Goal: Information Seeking & Learning: Find specific fact

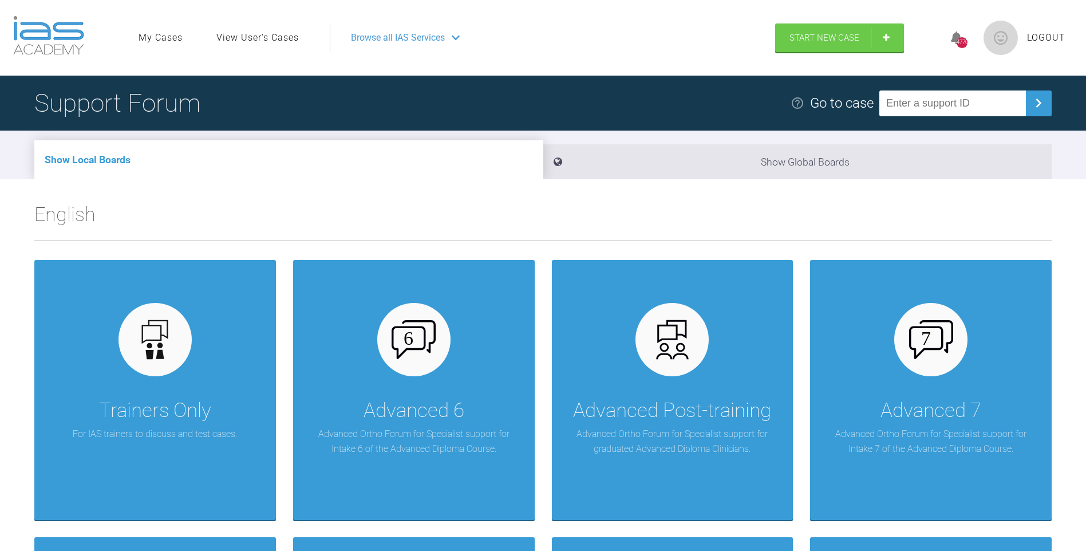
click at [236, 37] on link "View User's Cases" at bounding box center [257, 37] width 82 height 15
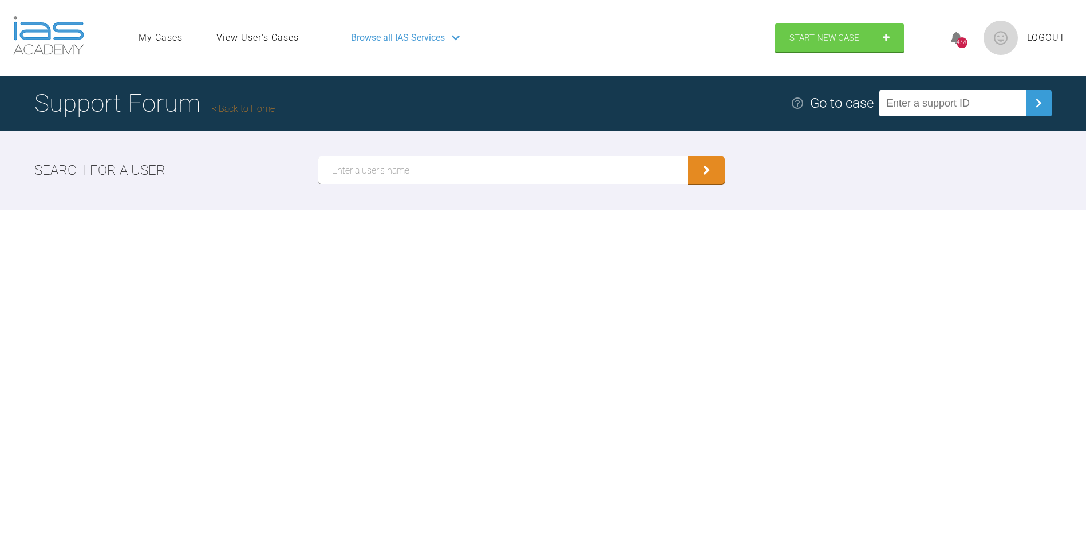
click at [351, 166] on input "text" at bounding box center [503, 169] width 370 height 27
type input "nicola bone"
click at [697, 169] on button "submit" at bounding box center [706, 170] width 37 height 27
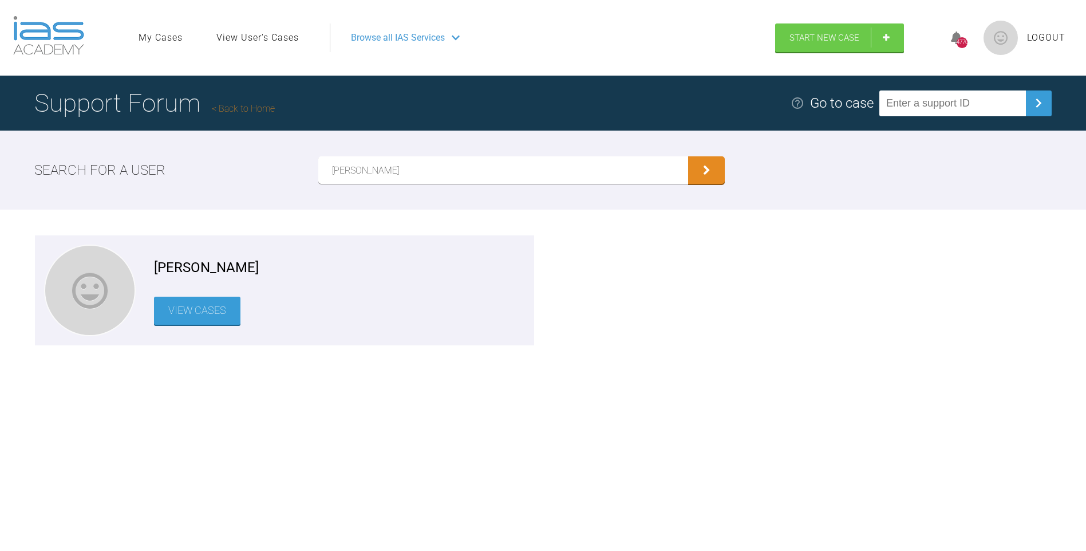
click at [210, 304] on link "View Cases" at bounding box center [197, 310] width 86 height 28
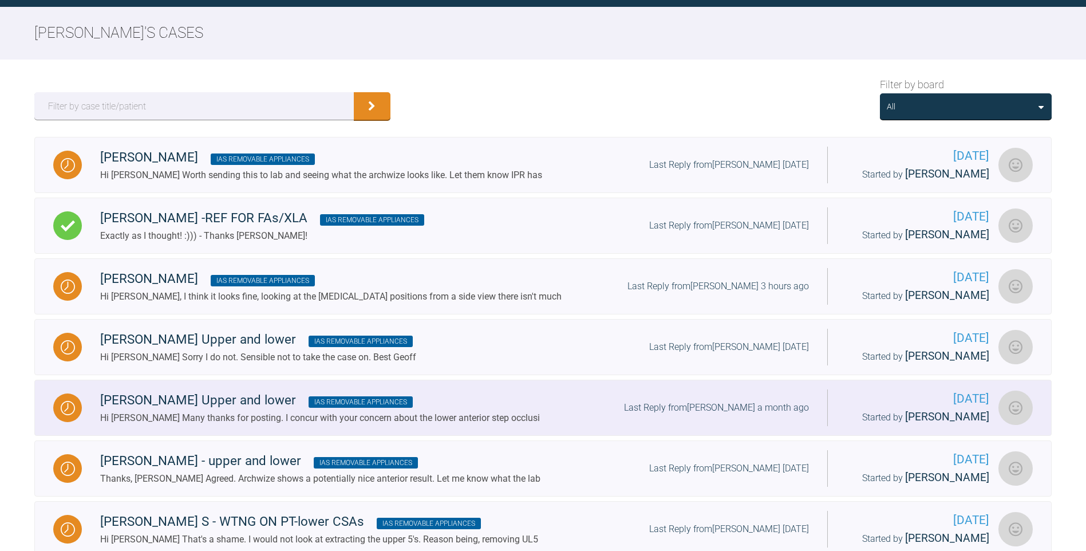
scroll to position [57, 0]
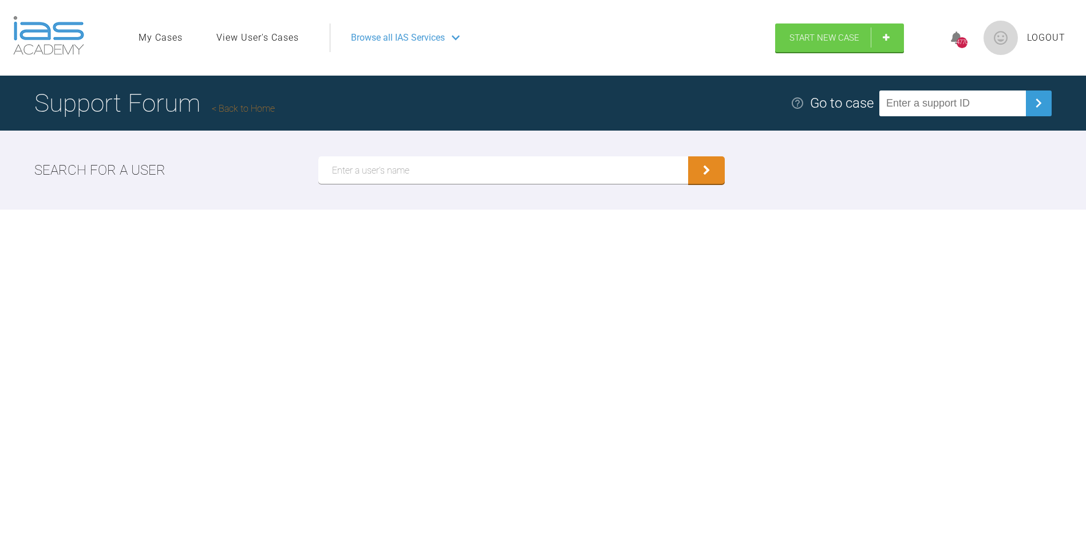
click at [934, 105] on input "text" at bounding box center [952, 103] width 147 height 26
type input "IYCWLCRH"
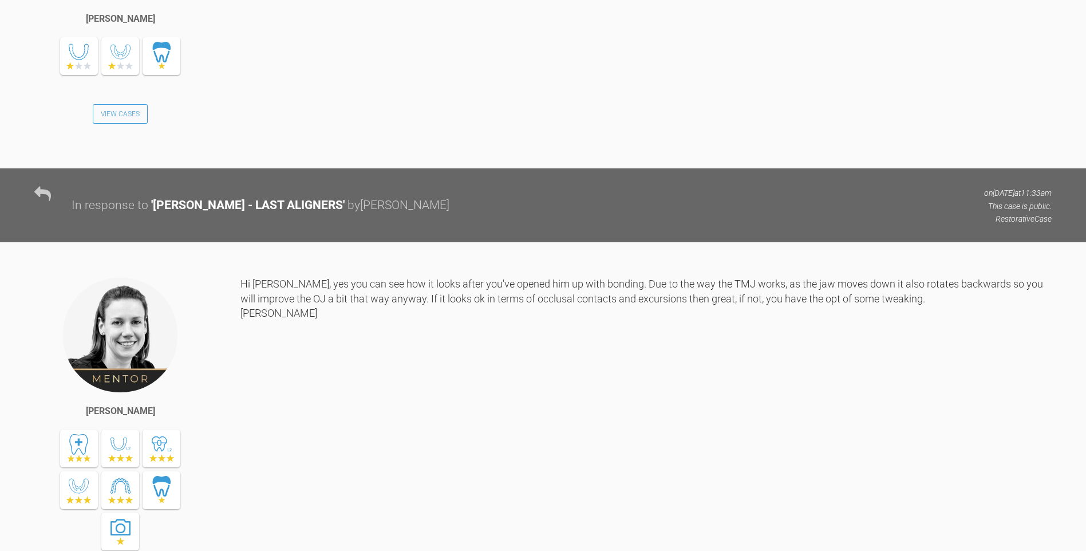
scroll to position [13693, 0]
